Goal: Share content

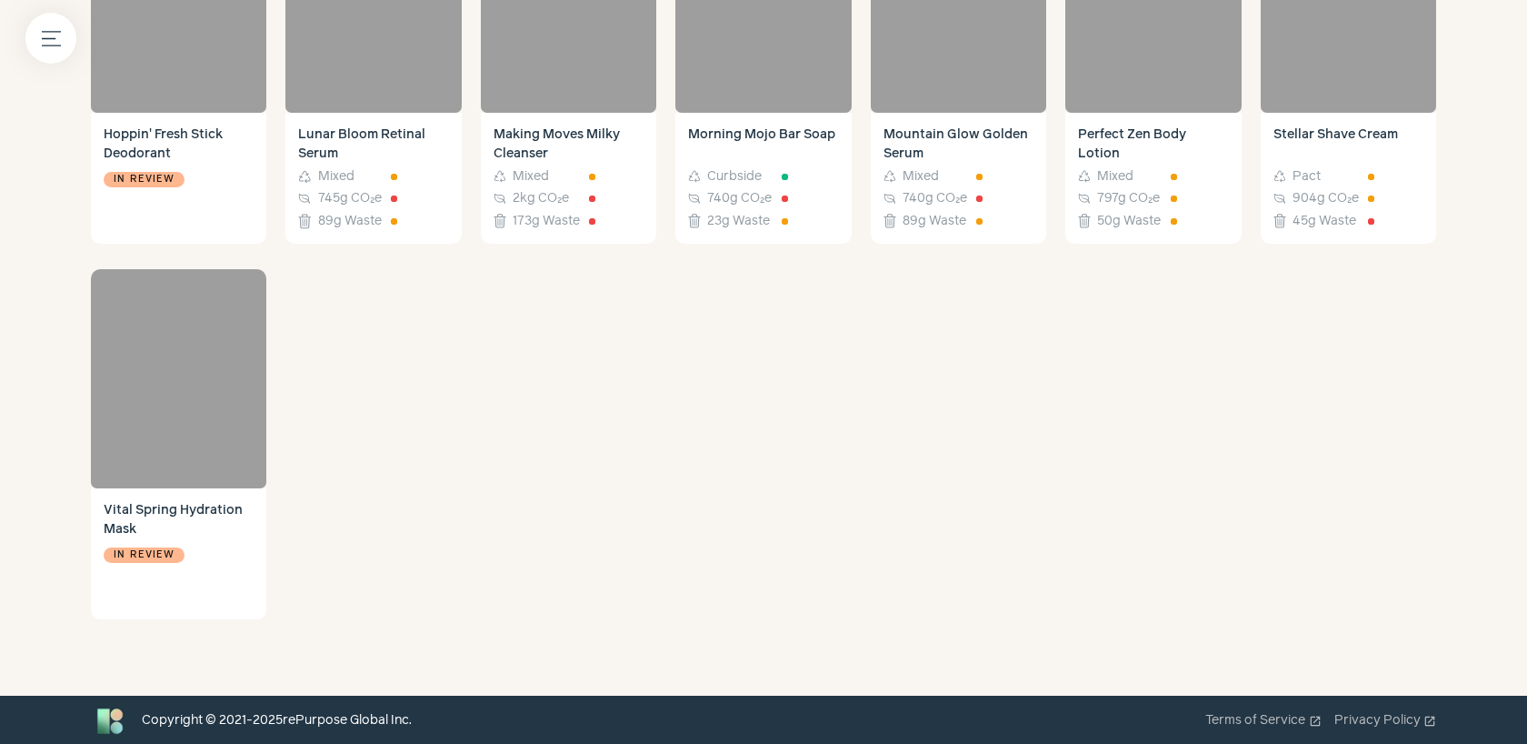
scroll to position [2382, 0]
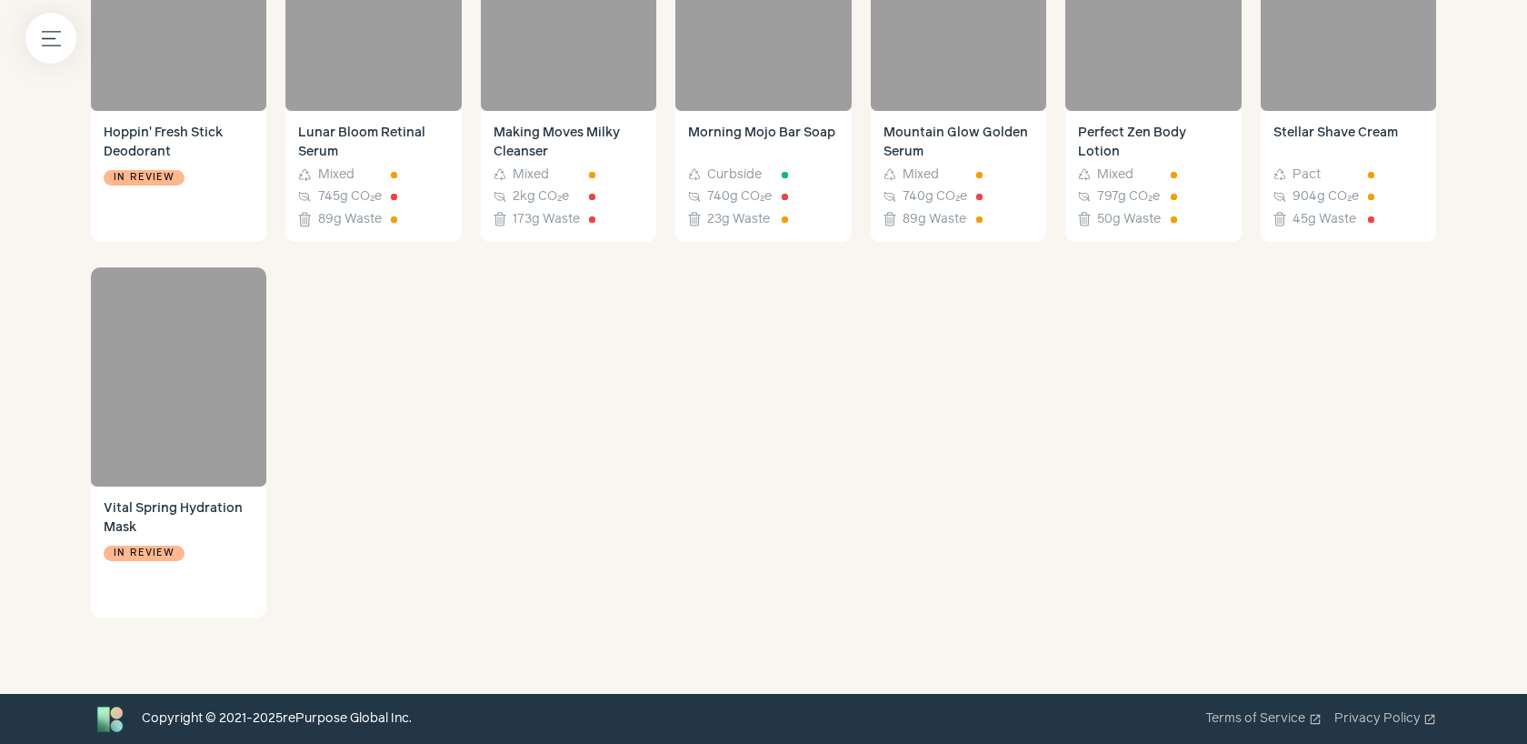
click at [119, 366] on div at bounding box center [178, 377] width 175 height 220
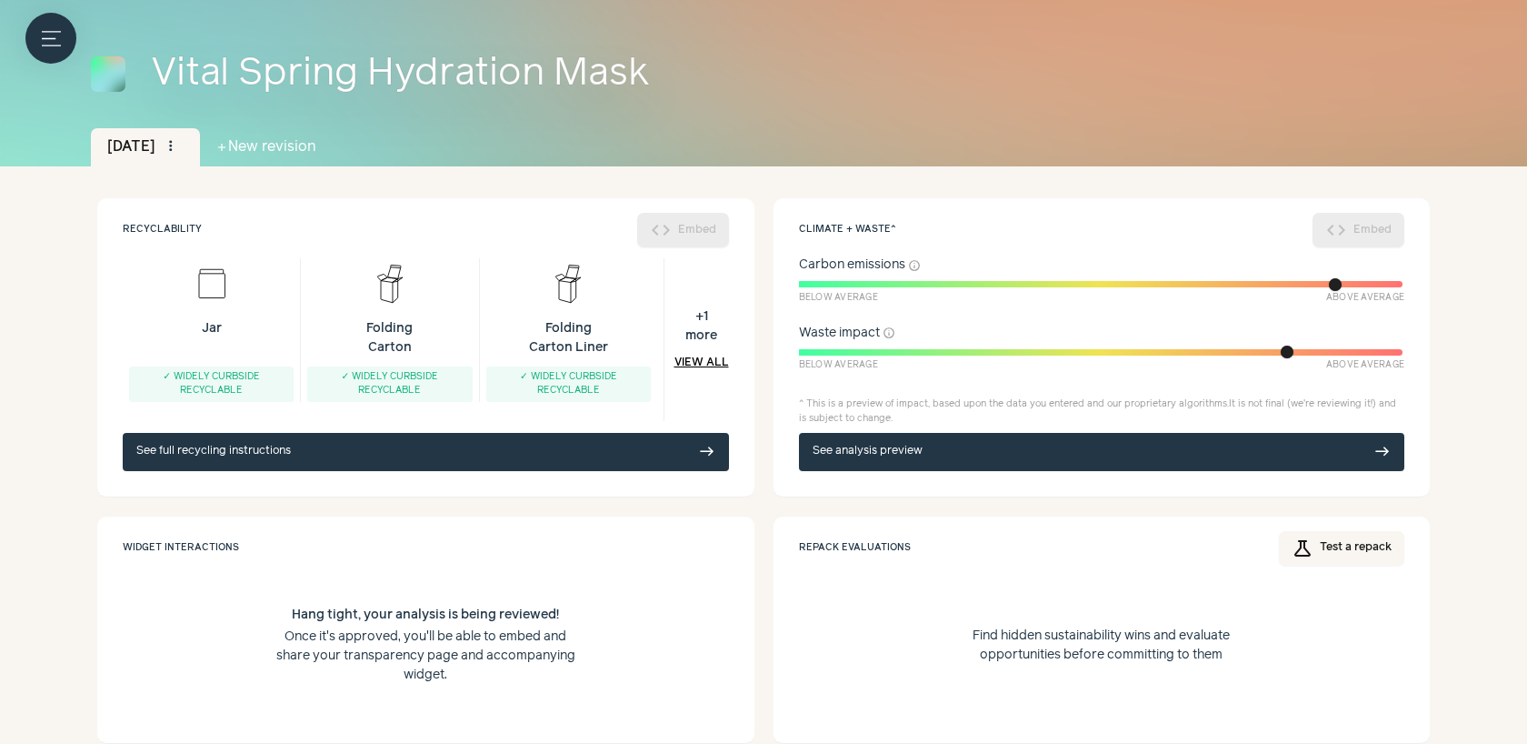
scroll to position [188, 0]
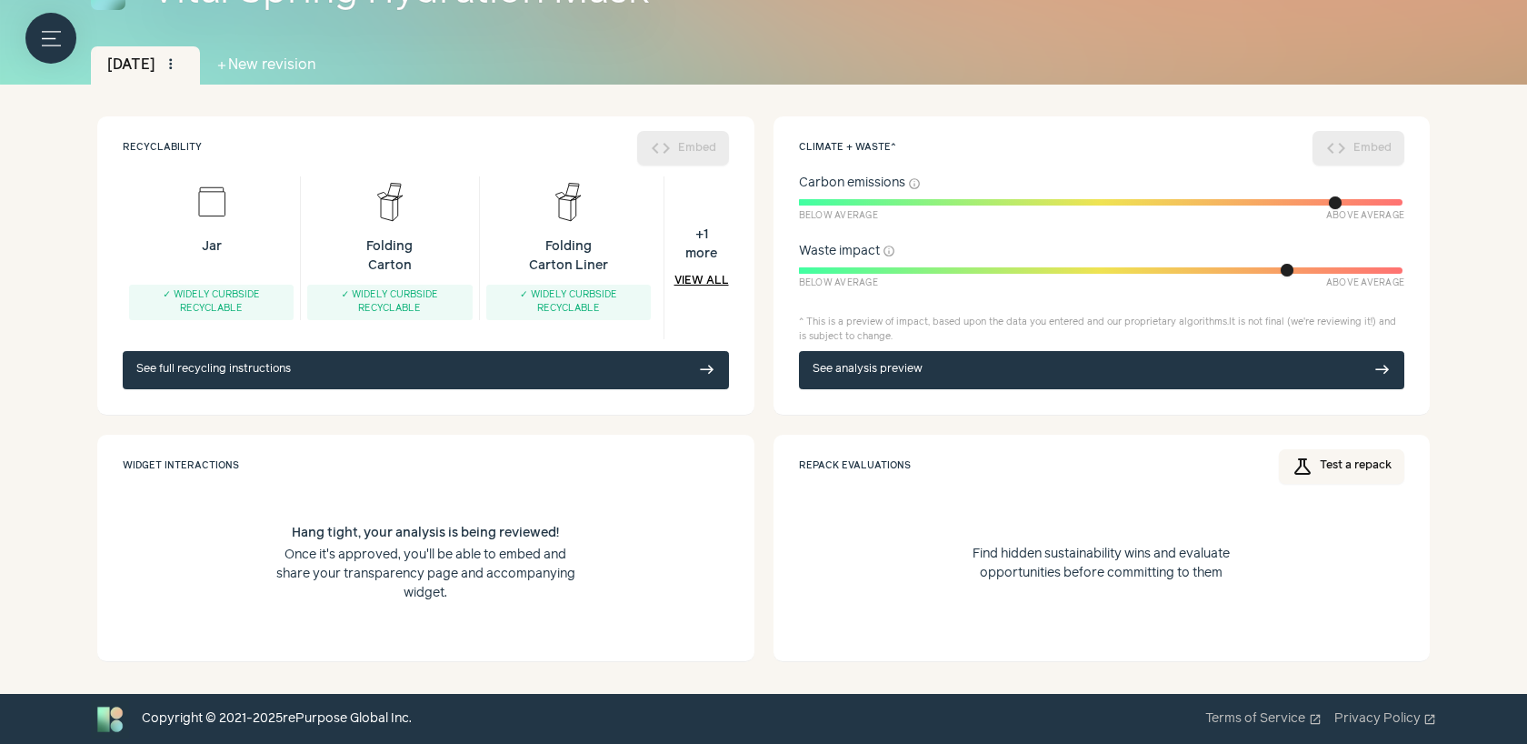
click at [405, 599] on p "Once it's approved, you'll be able to embed and share your transparency page an…" at bounding box center [425, 574] width 305 height 57
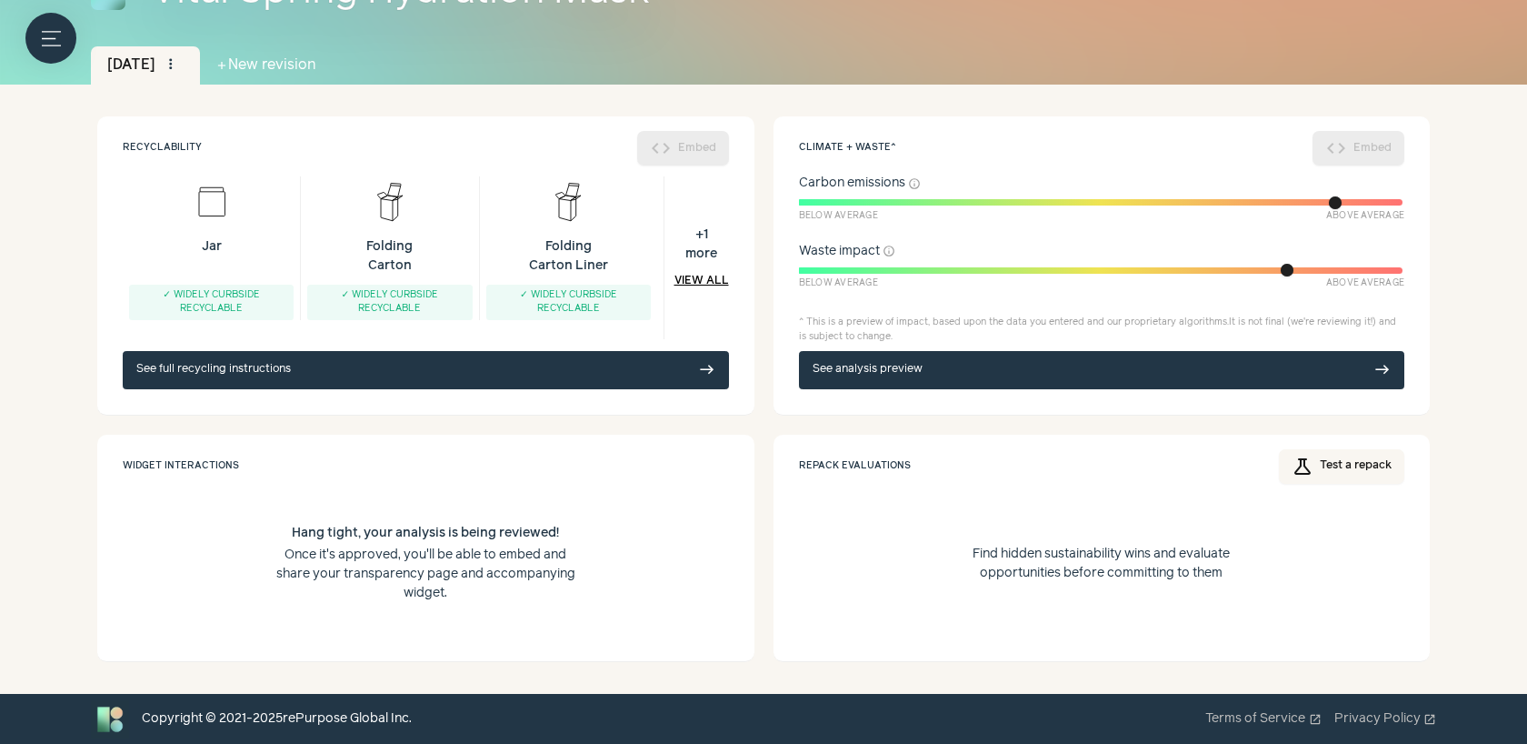
click at [606, 370] on link "See full recycling instructions east" at bounding box center [426, 370] width 606 height 38
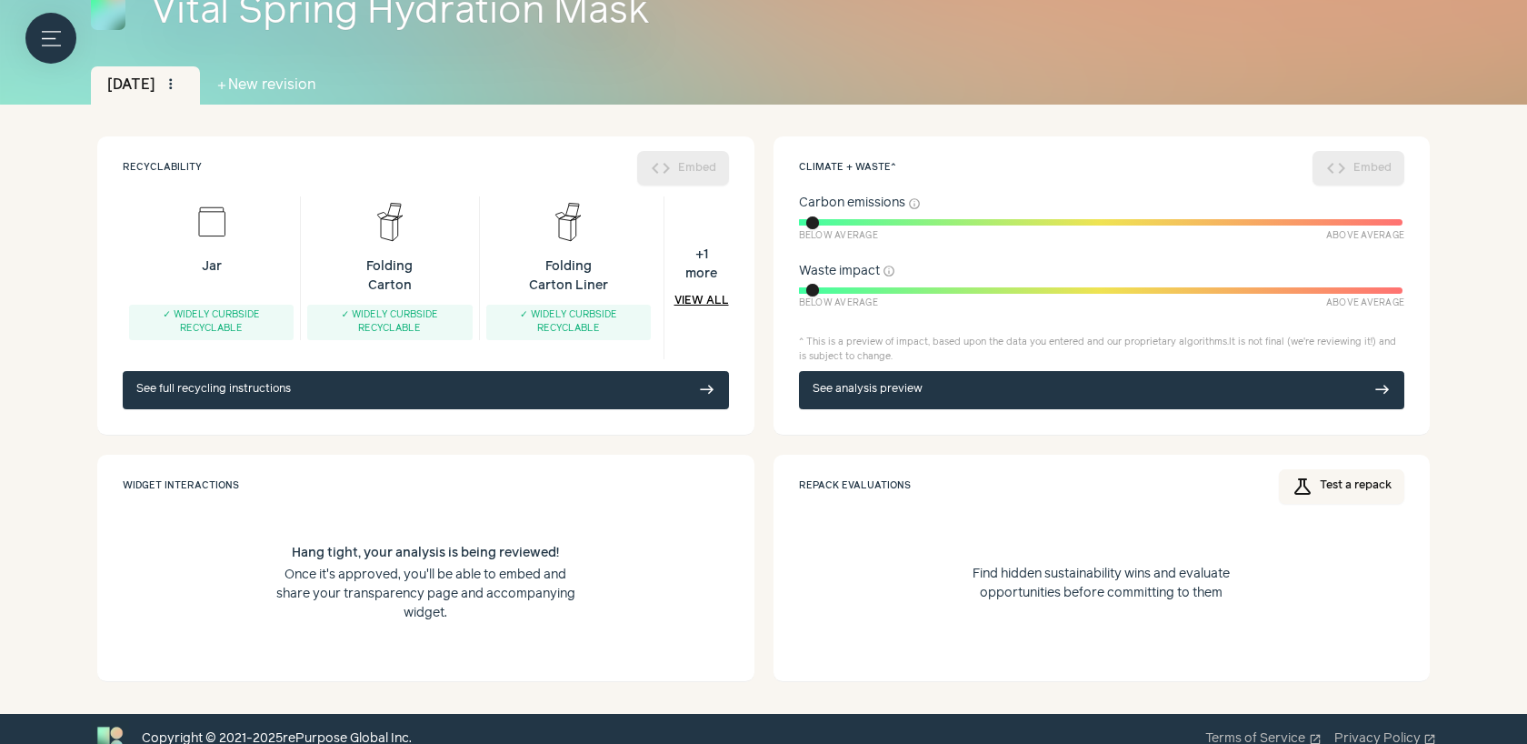
scroll to position [188, 0]
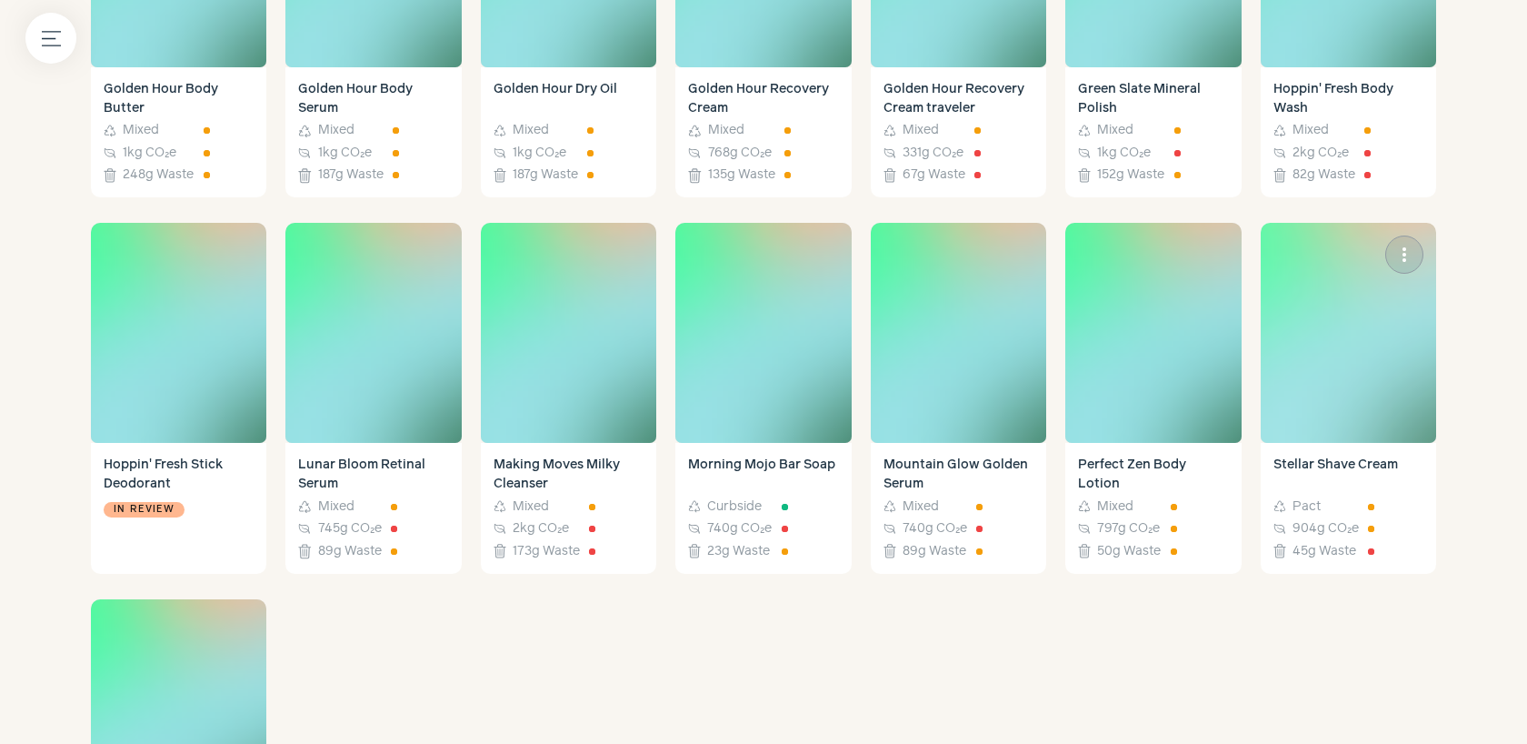
scroll to position [2002, 0]
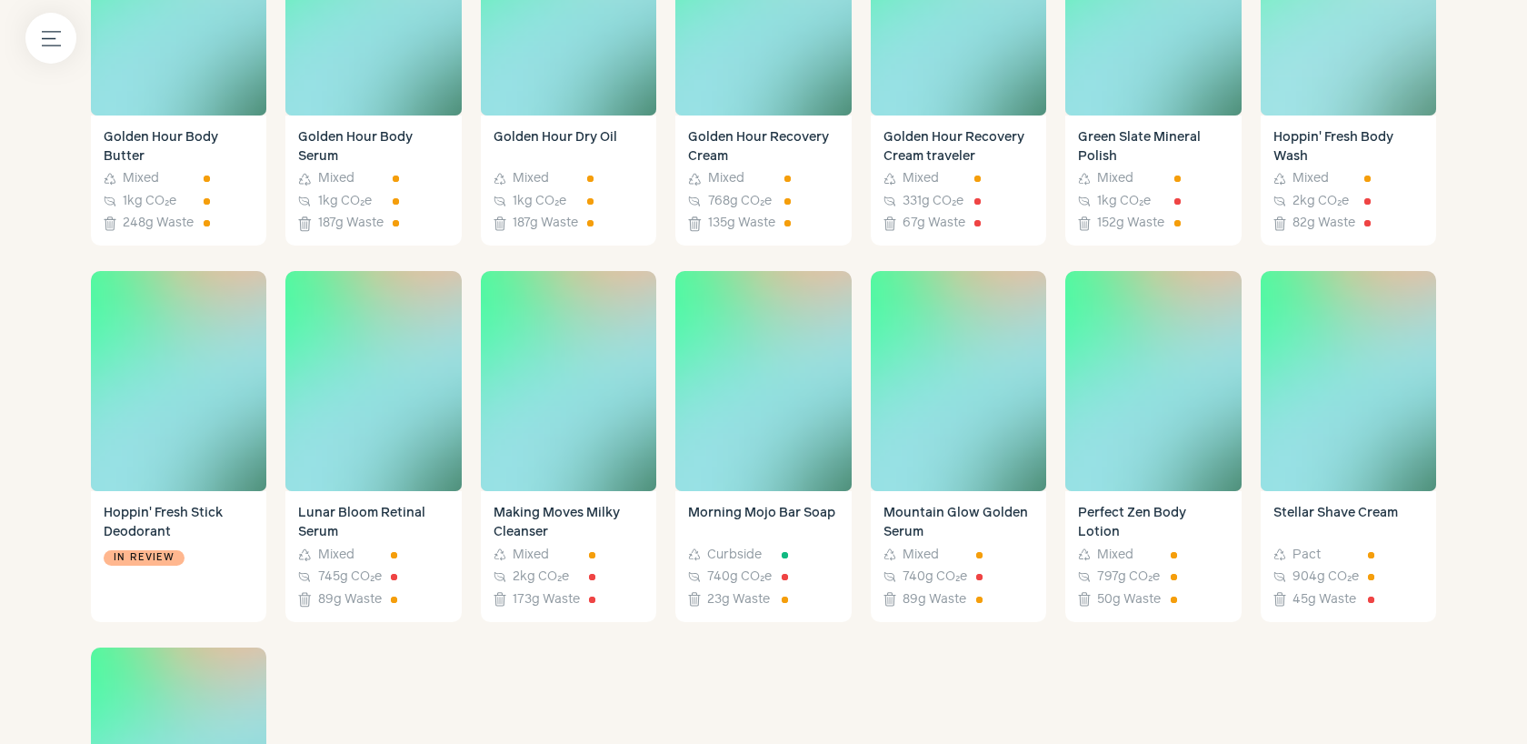
click at [1394, 84] on img at bounding box center [1348, 5] width 175 height 220
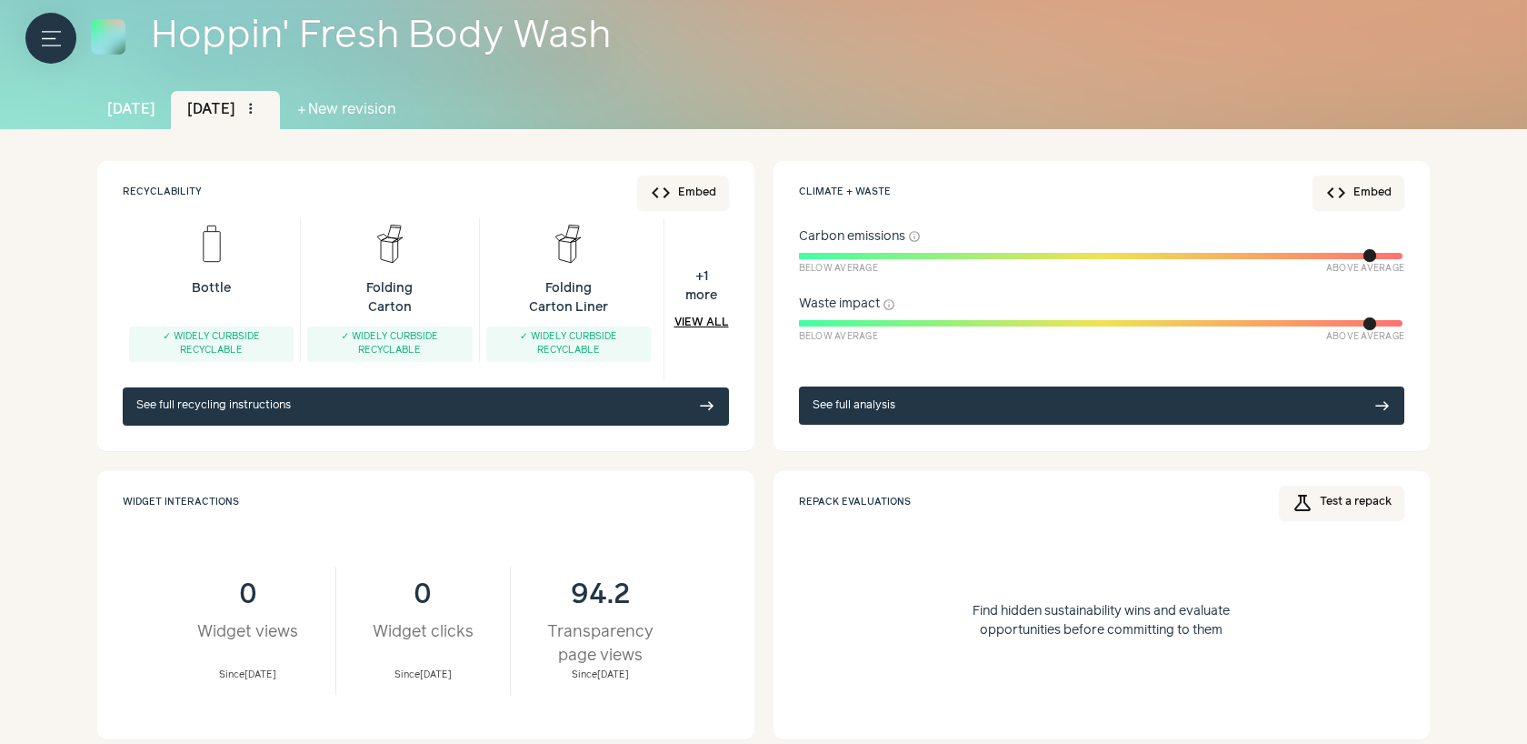
scroll to position [222, 0]
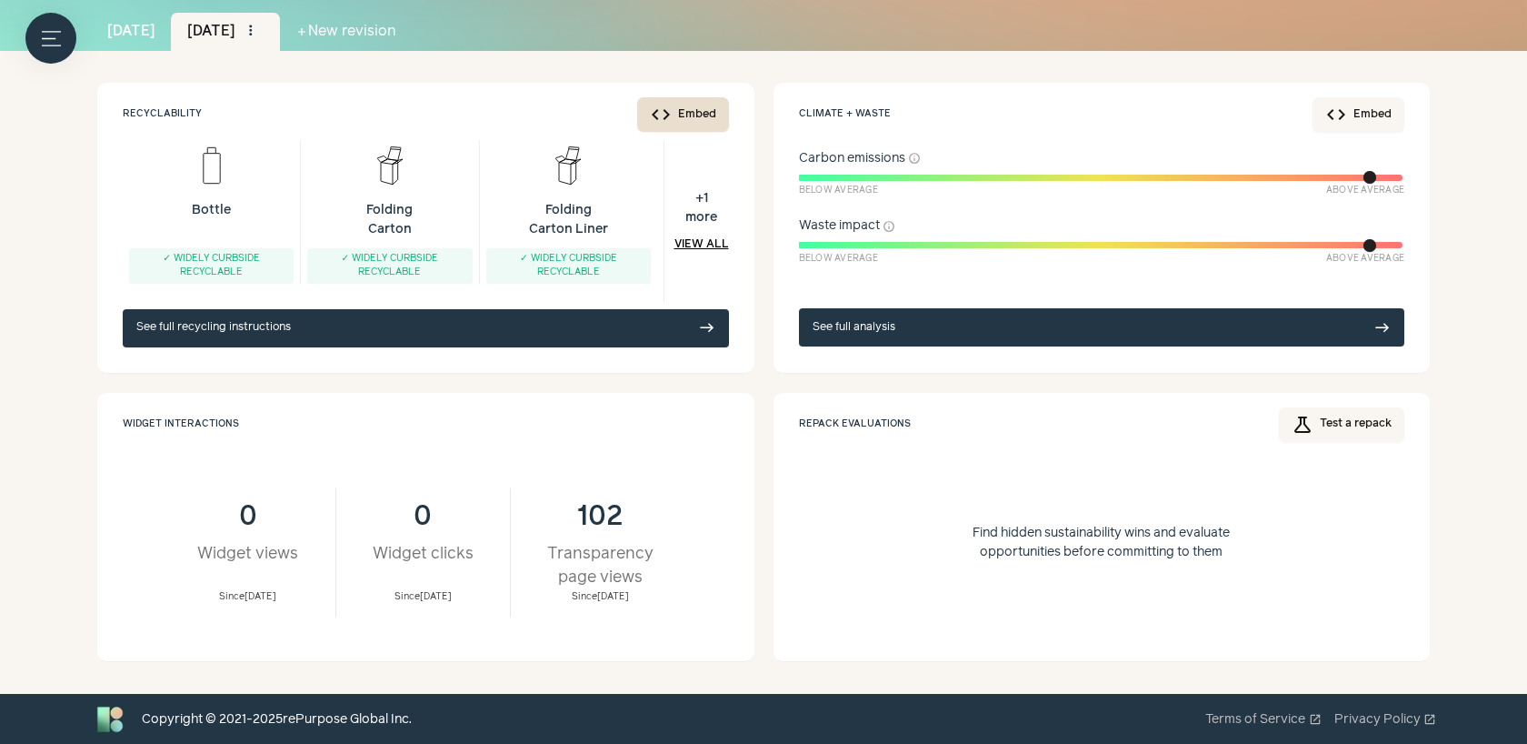
click at [718, 117] on button "code Embed" at bounding box center [683, 114] width 92 height 35
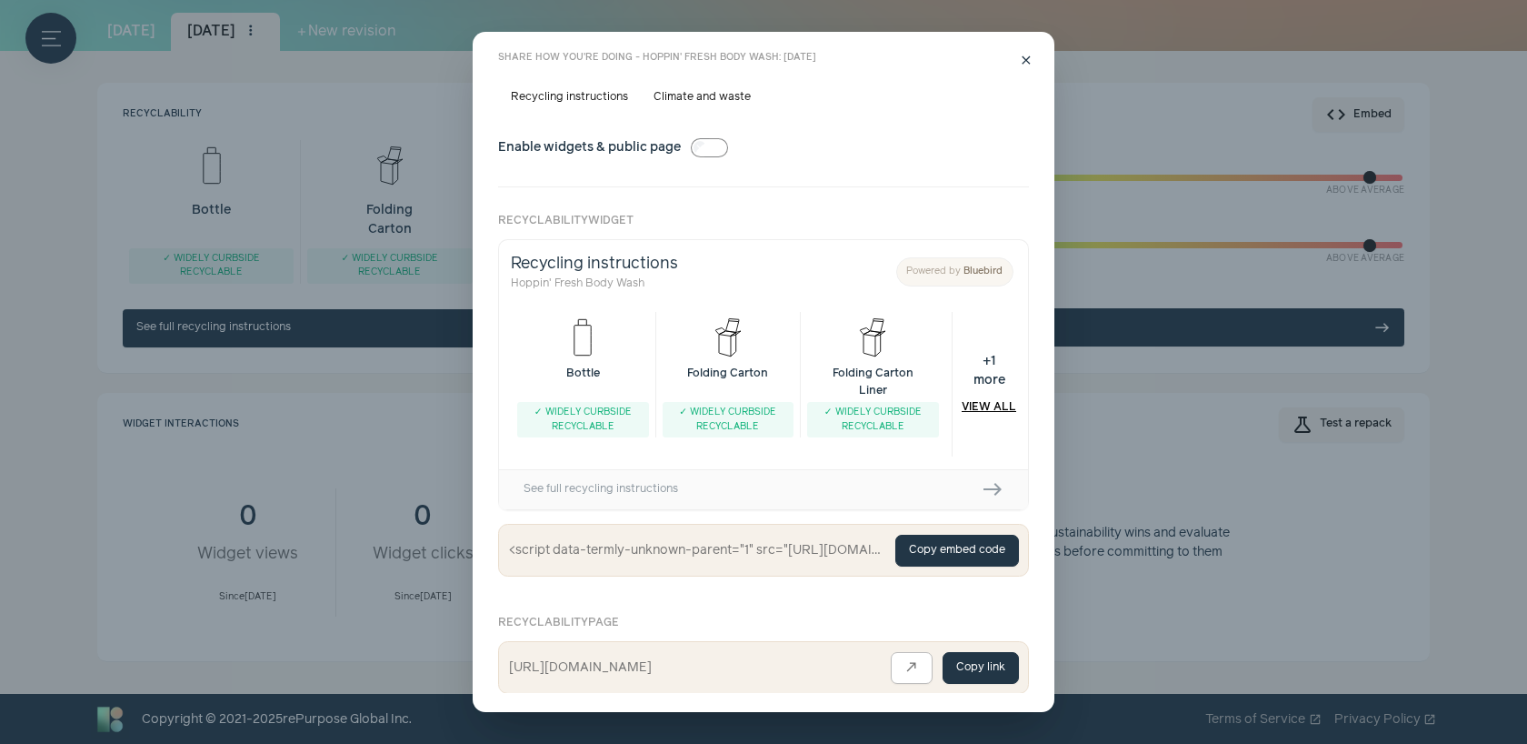
scroll to position [0, 0]
click at [1181, 577] on div "close Share how you're doing - Hoppin' Fresh Body Wash: [DATE] Recycling instru…" at bounding box center [763, 372] width 1527 height 744
click at [1137, 429] on div "close Share how you're doing - Hoppin' Fresh Body Wash: [DATE] Recycling instru…" at bounding box center [763, 372] width 1527 height 744
click at [695, 95] on label "Climate and waste" at bounding box center [702, 97] width 123 height 25
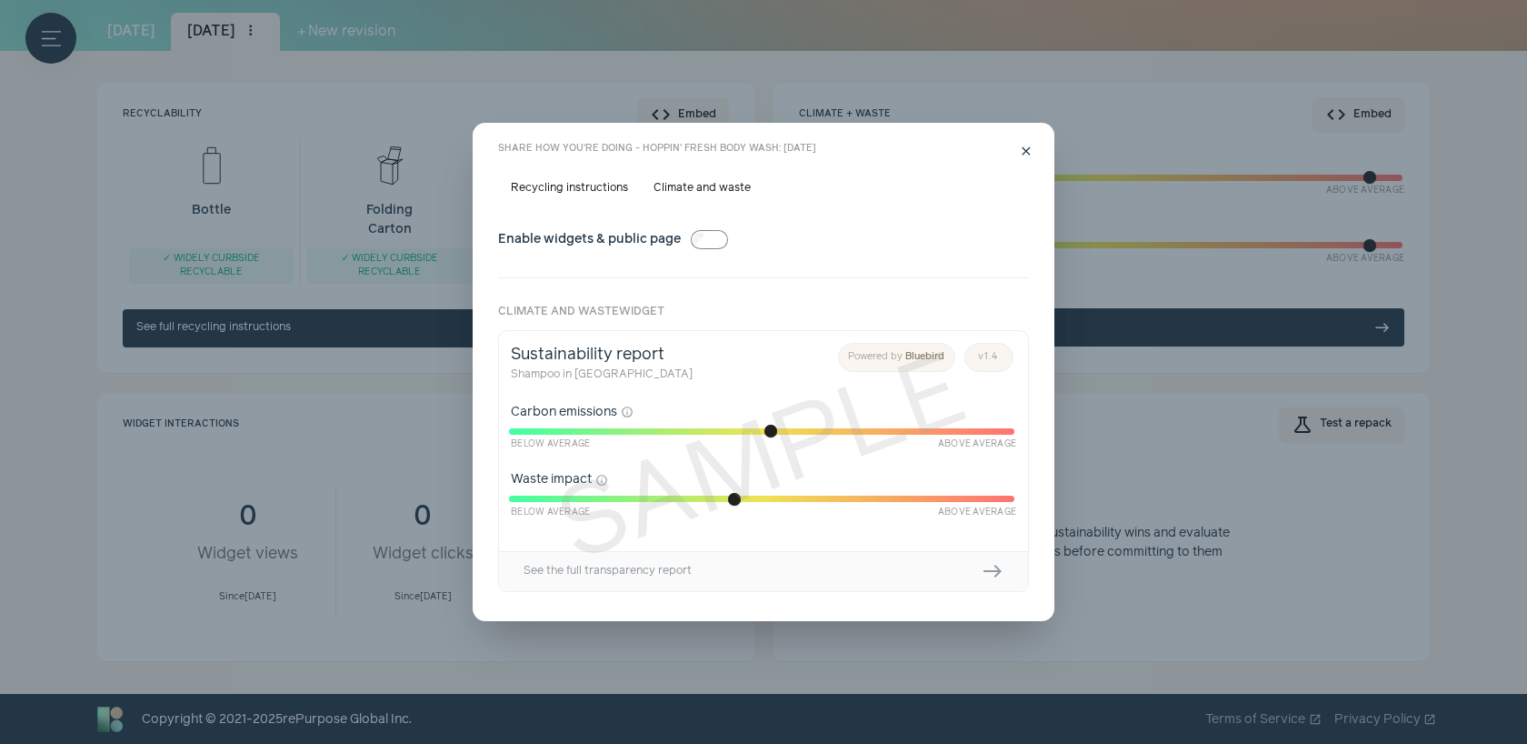
click at [620, 189] on label "Recycling instructions" at bounding box center [569, 187] width 143 height 25
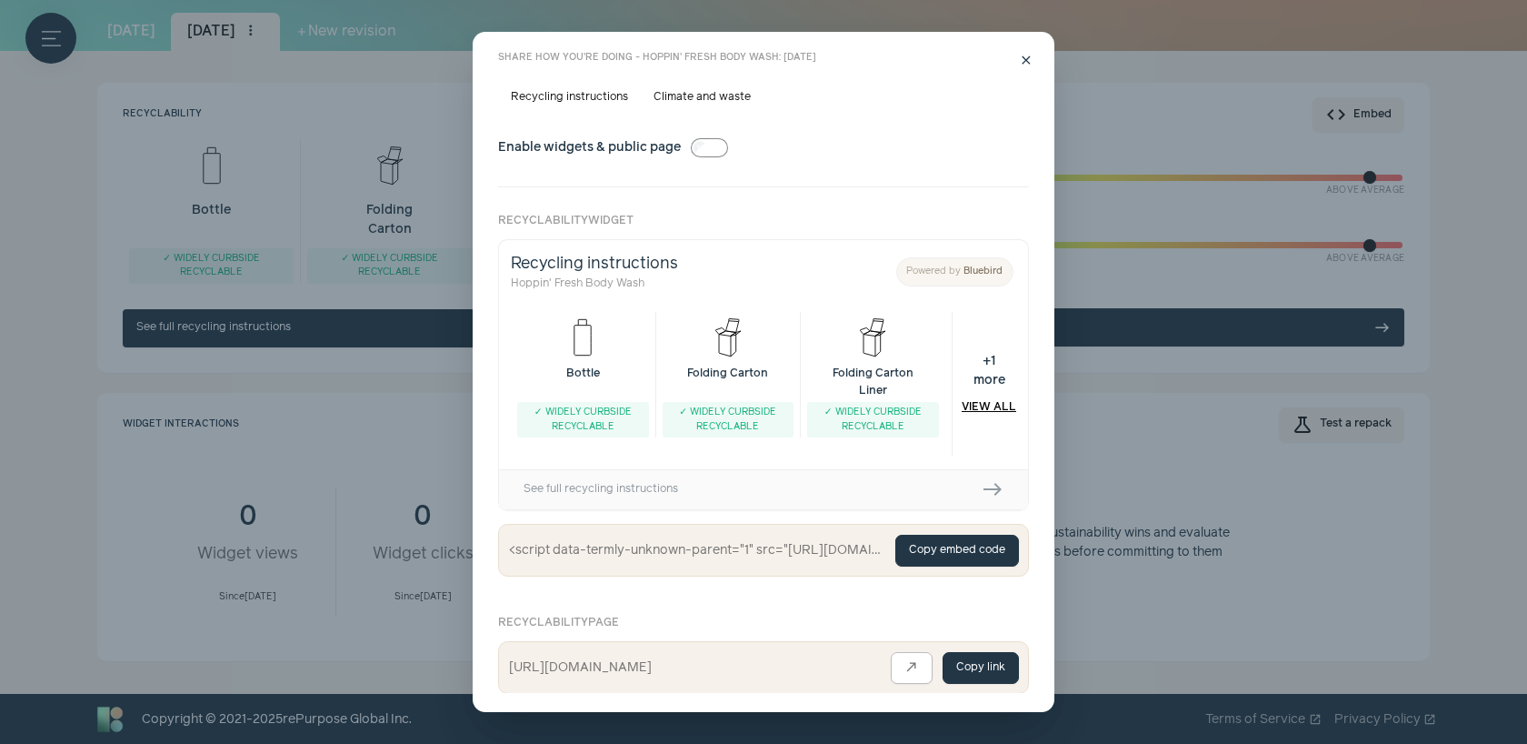
click at [672, 103] on label "Climate and waste" at bounding box center [702, 97] width 123 height 25
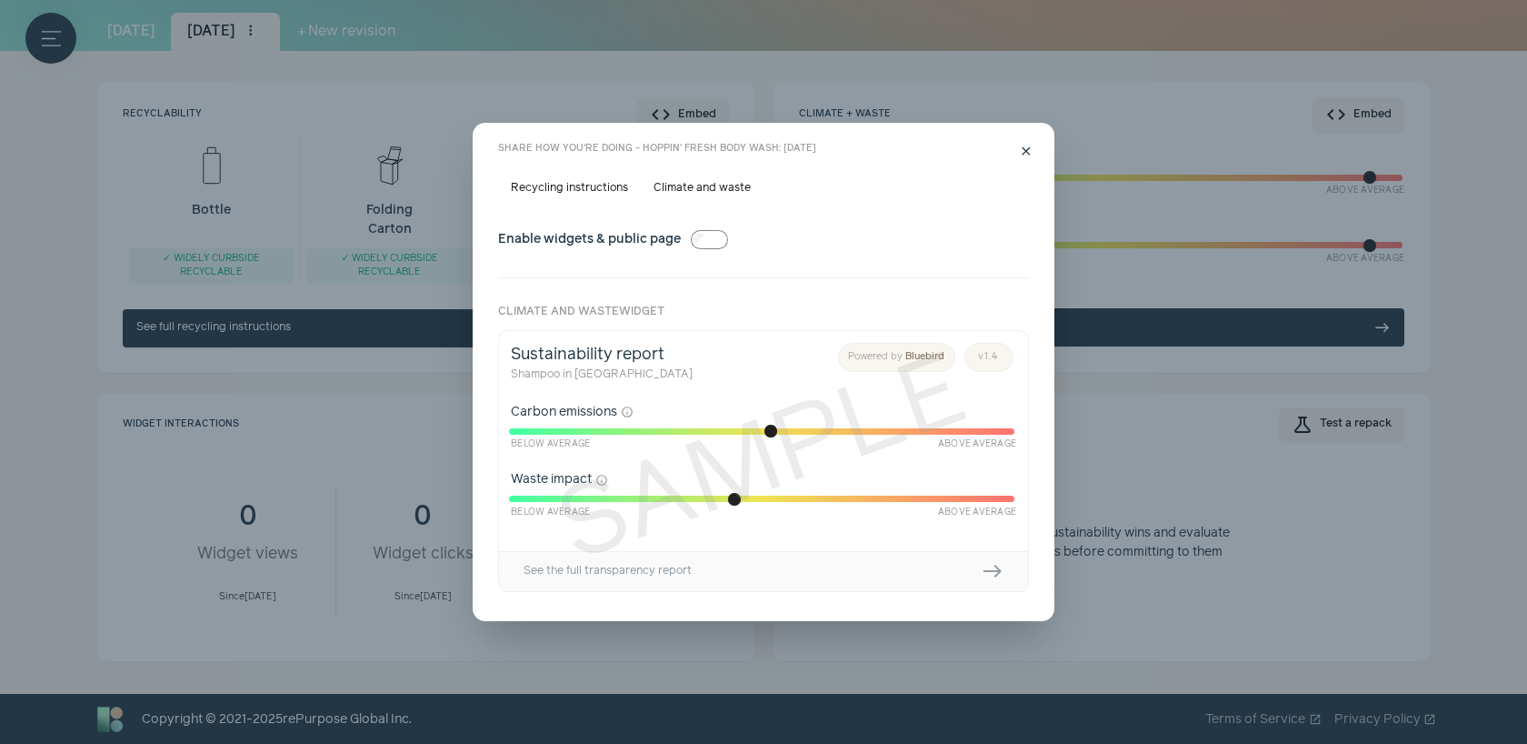
click at [576, 186] on label "Recycling instructions" at bounding box center [569, 187] width 143 height 25
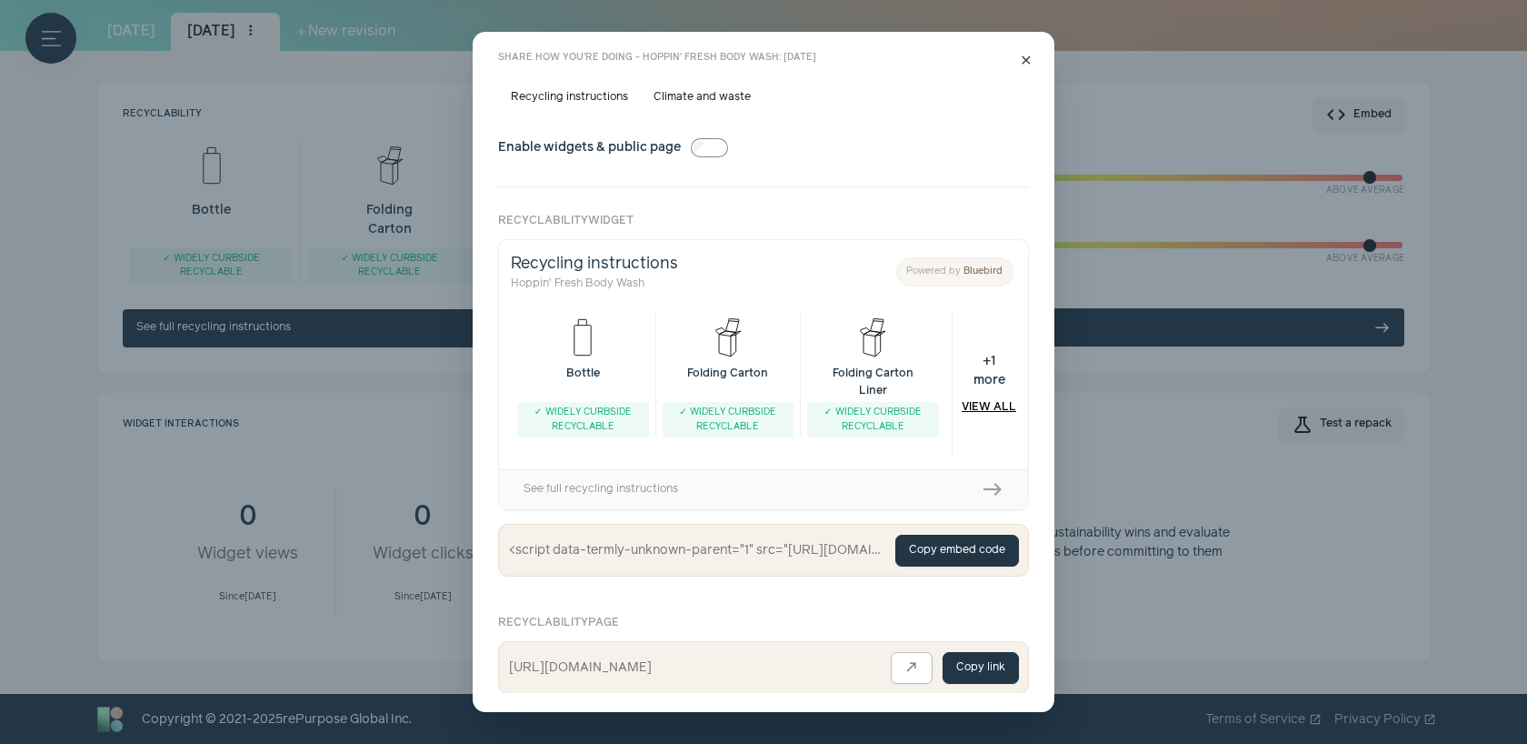
click at [248, 364] on div "close Share how you're doing - Hoppin' Fresh Body Wash: [DATE] Recycling instru…" at bounding box center [763, 372] width 1527 height 744
click at [250, 348] on div "close Share how you're doing - Hoppin' Fresh Body Wash: [DATE] Recycling instru…" at bounding box center [763, 372] width 1527 height 744
click at [1029, 58] on span "close" at bounding box center [1026, 61] width 15 height 15
